Goal: Task Accomplishment & Management: Manage account settings

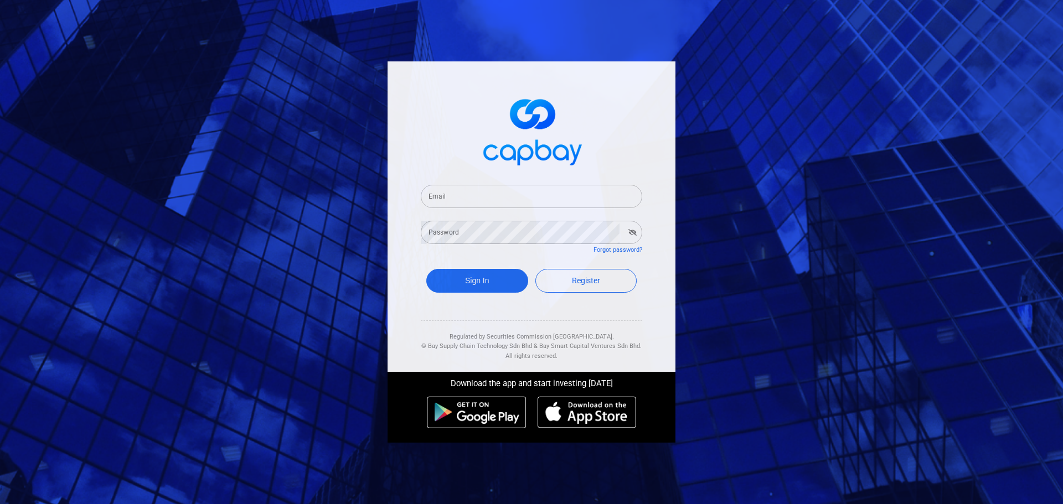
click at [495, 187] on input "Email" at bounding box center [531, 196] width 221 height 23
type input "marbakir@gmail.com"
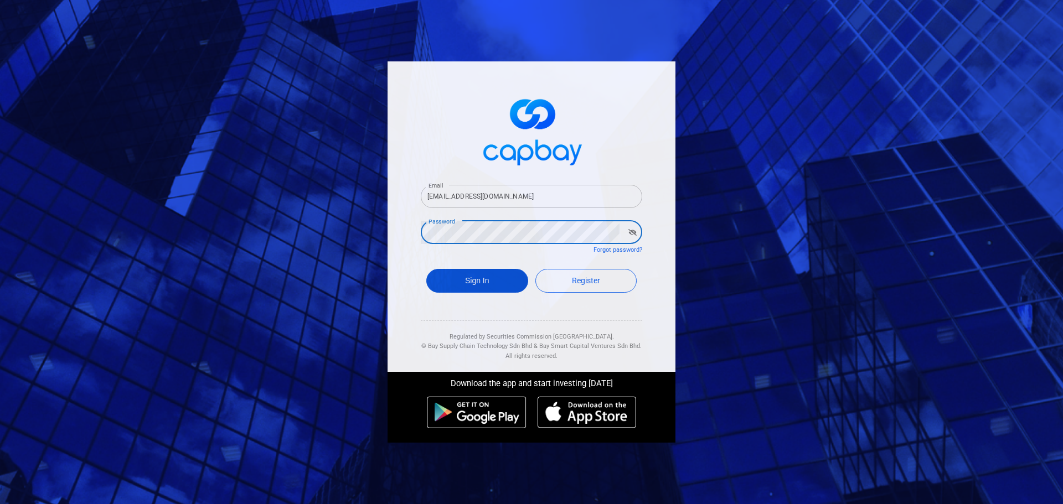
click at [507, 275] on button "Sign In" at bounding box center [477, 281] width 102 height 24
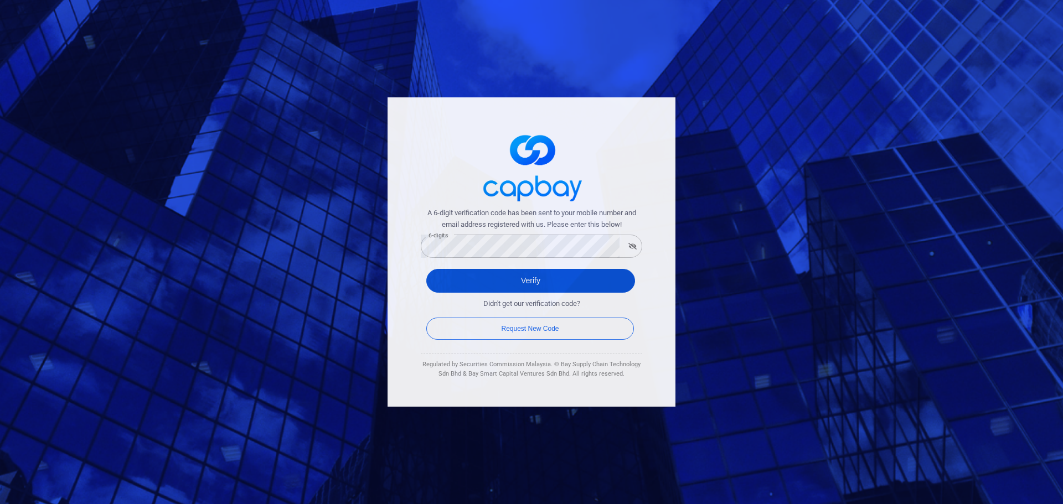
click at [517, 279] on button "Verify" at bounding box center [530, 281] width 209 height 24
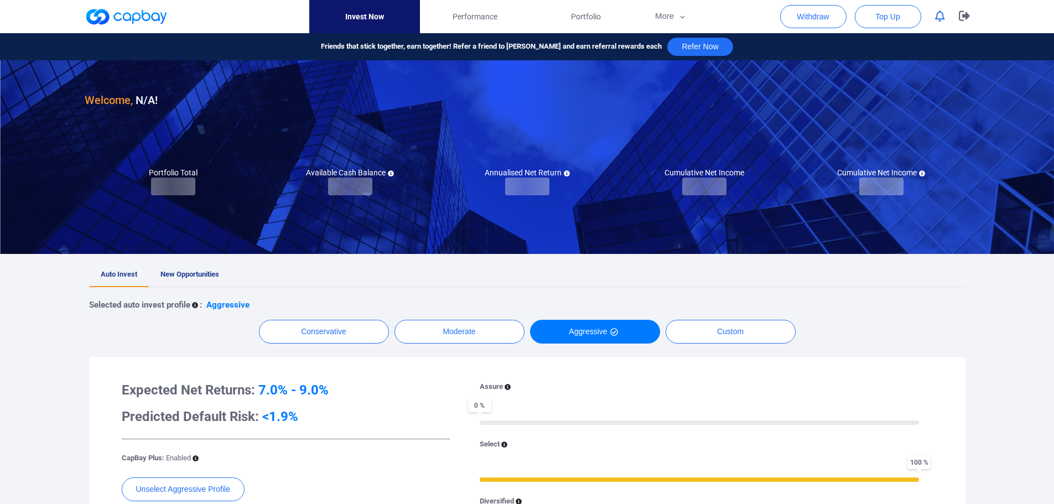
checkbox input "true"
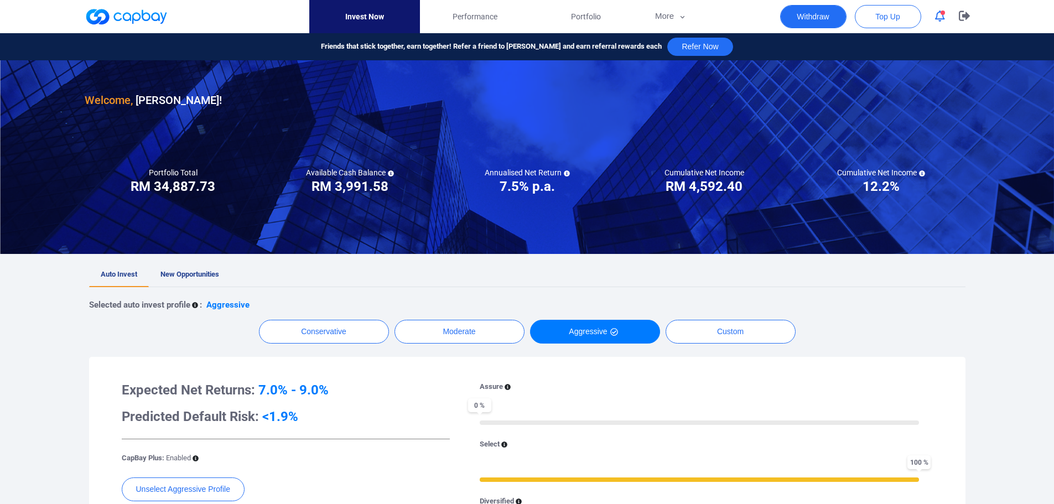
click at [819, 16] on button "Withdraw" at bounding box center [813, 16] width 66 height 23
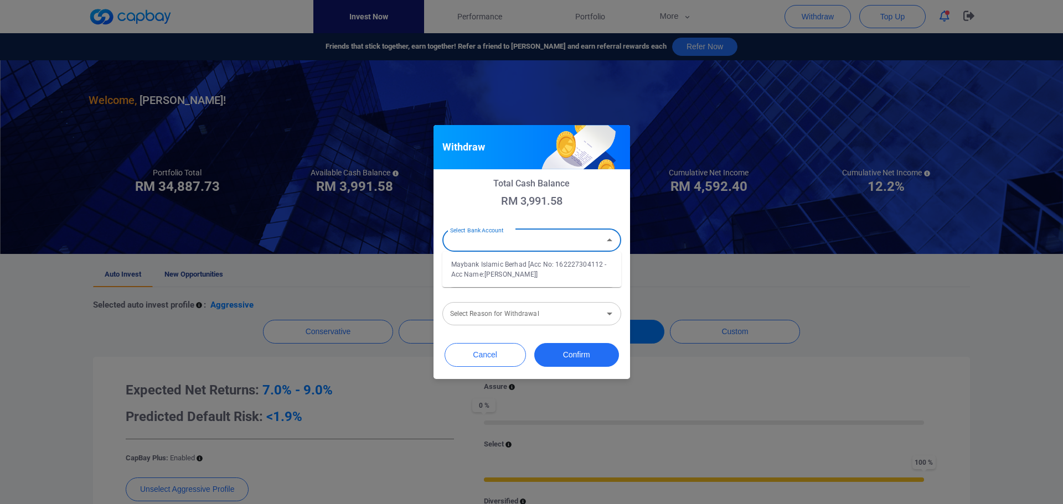
click at [499, 239] on div "Select Bank Account Select Bank Account" at bounding box center [531, 239] width 179 height 25
click at [502, 274] on li "Maybank Islamic Berhad [Acc No: 162227304112 - Acc Name:MARDHIYAH BINTI MOHD BA…" at bounding box center [531, 269] width 179 height 27
type input "Maybank Islamic Berhad [Acc No: 162227304112 - Acc Name:MARDHIYAH BINTI MOHD BA…"
click at [500, 281] on input "Amount (RM)" at bounding box center [531, 276] width 179 height 23
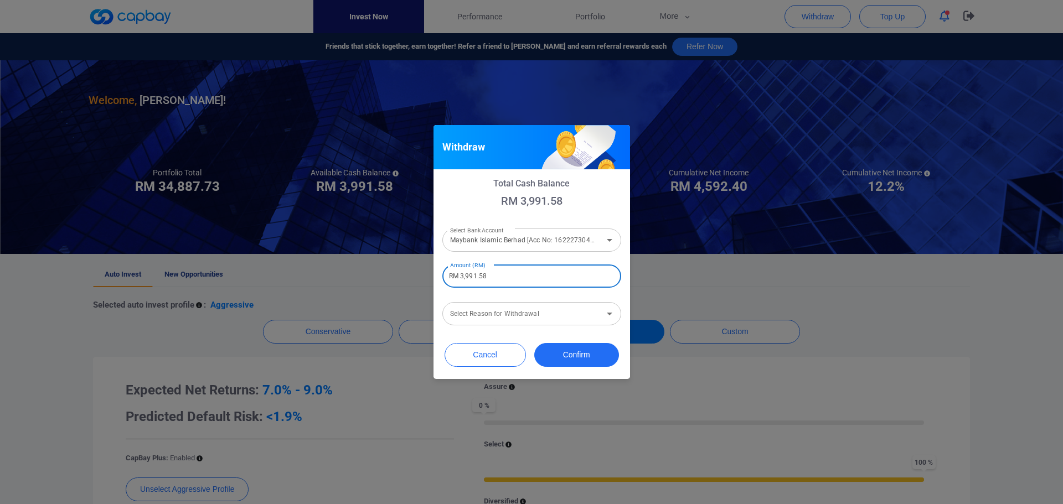
type input "RM 3,991.58"
click at [501, 312] on div "Select Reason for Withdrawal Select Reason for Withdrawal" at bounding box center [531, 313] width 179 height 25
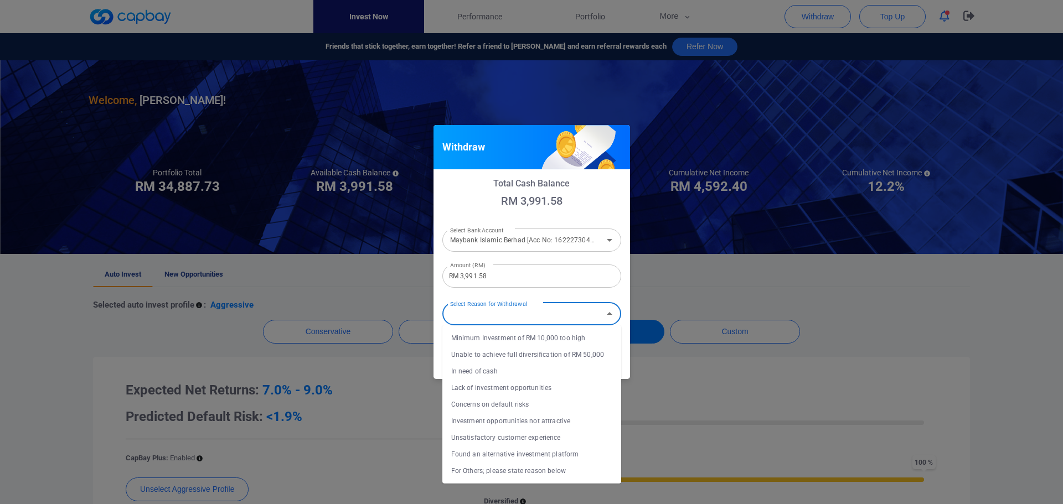
click at [499, 374] on li "In need of cash" at bounding box center [531, 371] width 179 height 17
type input "In need of cash"
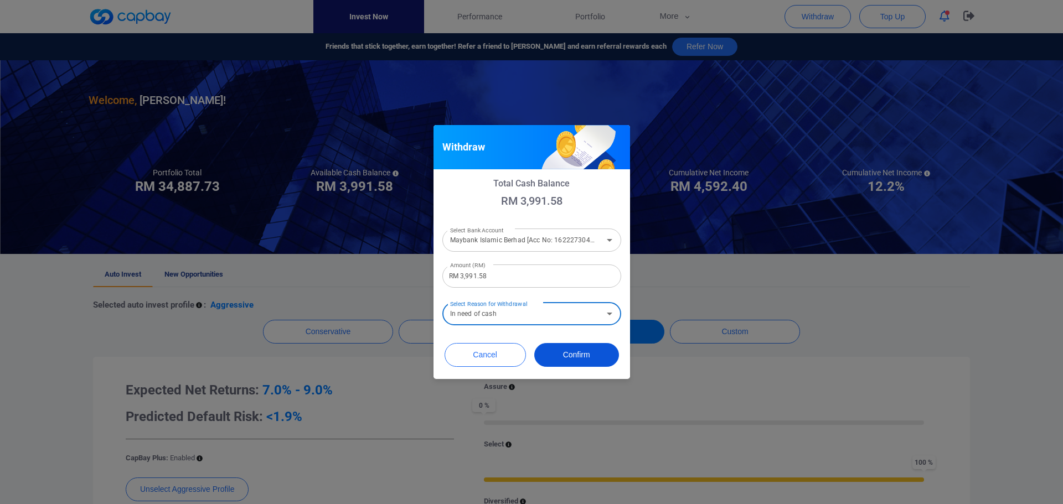
click at [577, 356] on button "Confirm" at bounding box center [576, 355] width 85 height 24
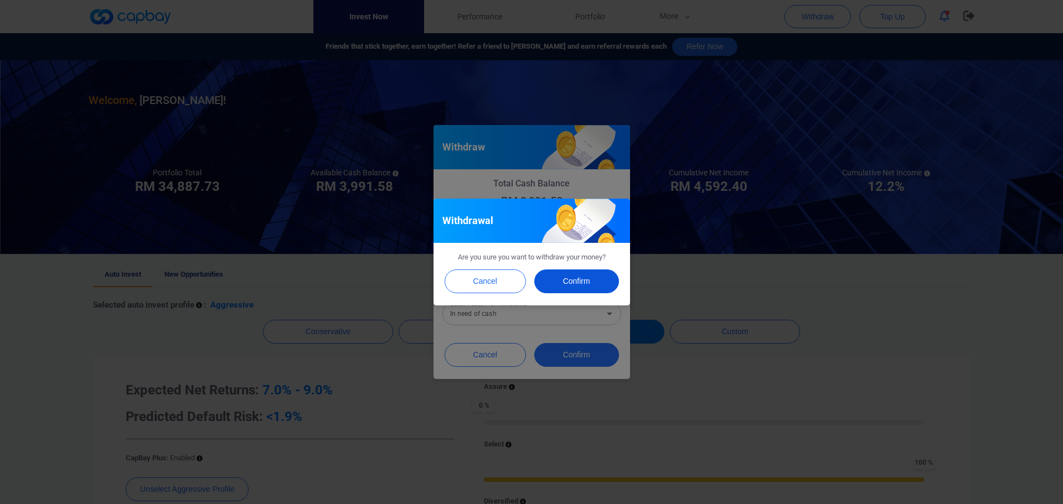
click at [571, 282] on button "Confirm" at bounding box center [576, 282] width 85 height 24
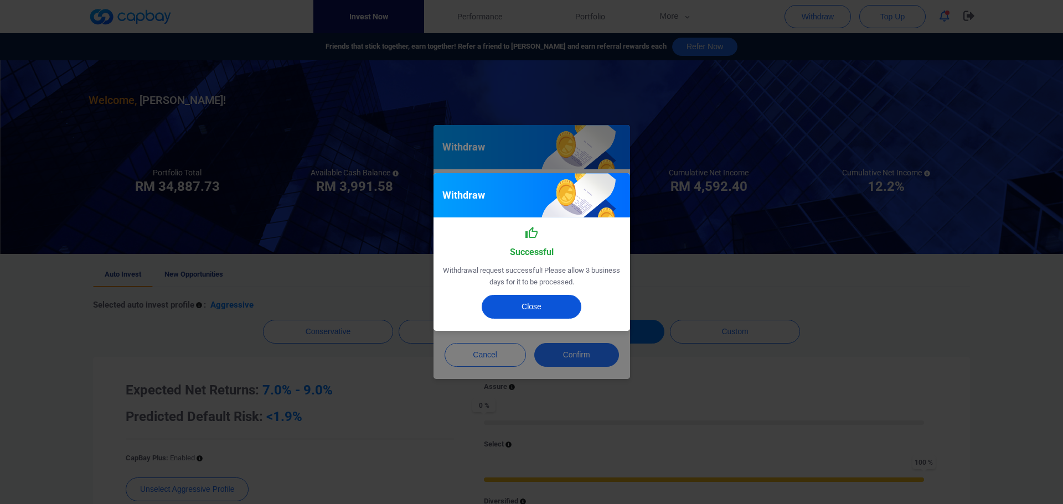
click at [531, 304] on button "Close" at bounding box center [532, 307] width 100 height 24
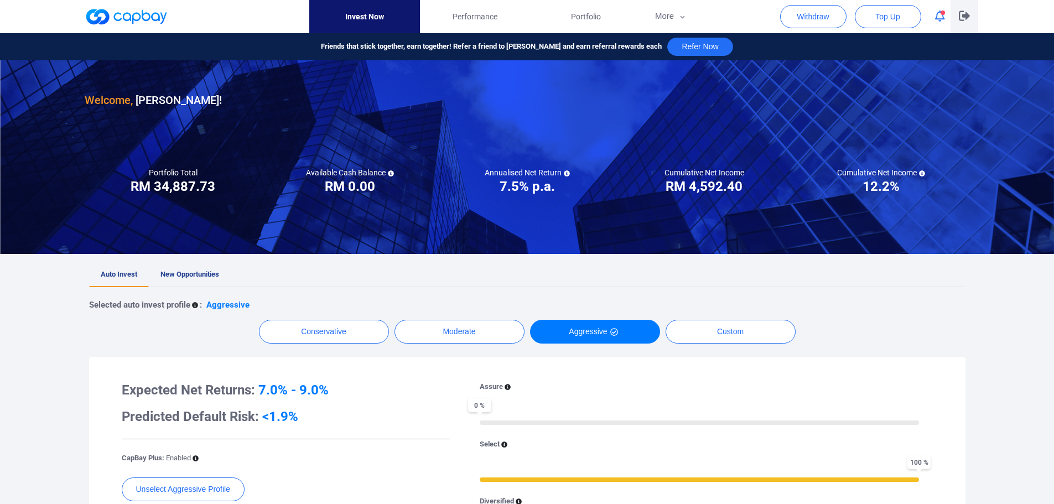
click at [969, 18] on icon "button" at bounding box center [964, 16] width 11 height 11
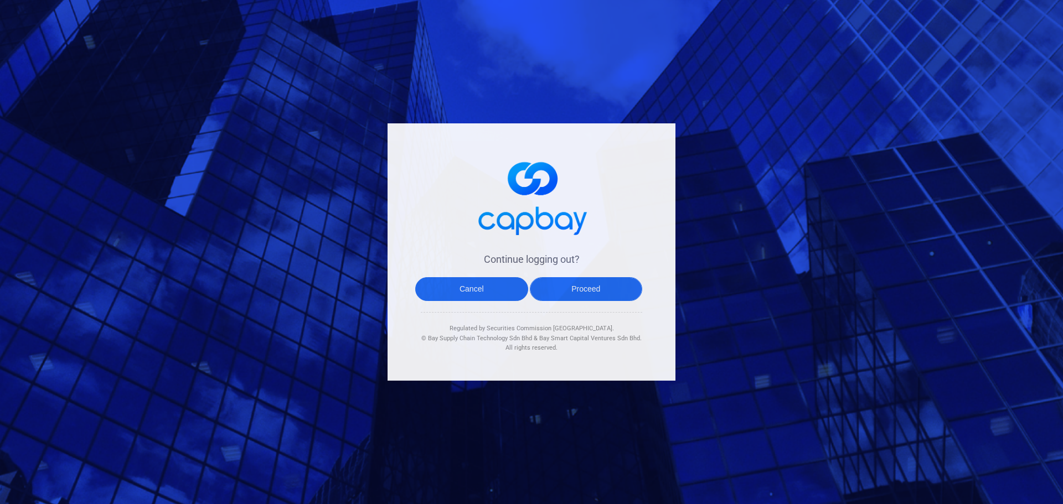
click at [578, 293] on button "Proceed" at bounding box center [586, 289] width 113 height 24
